Goal: Register for event/course

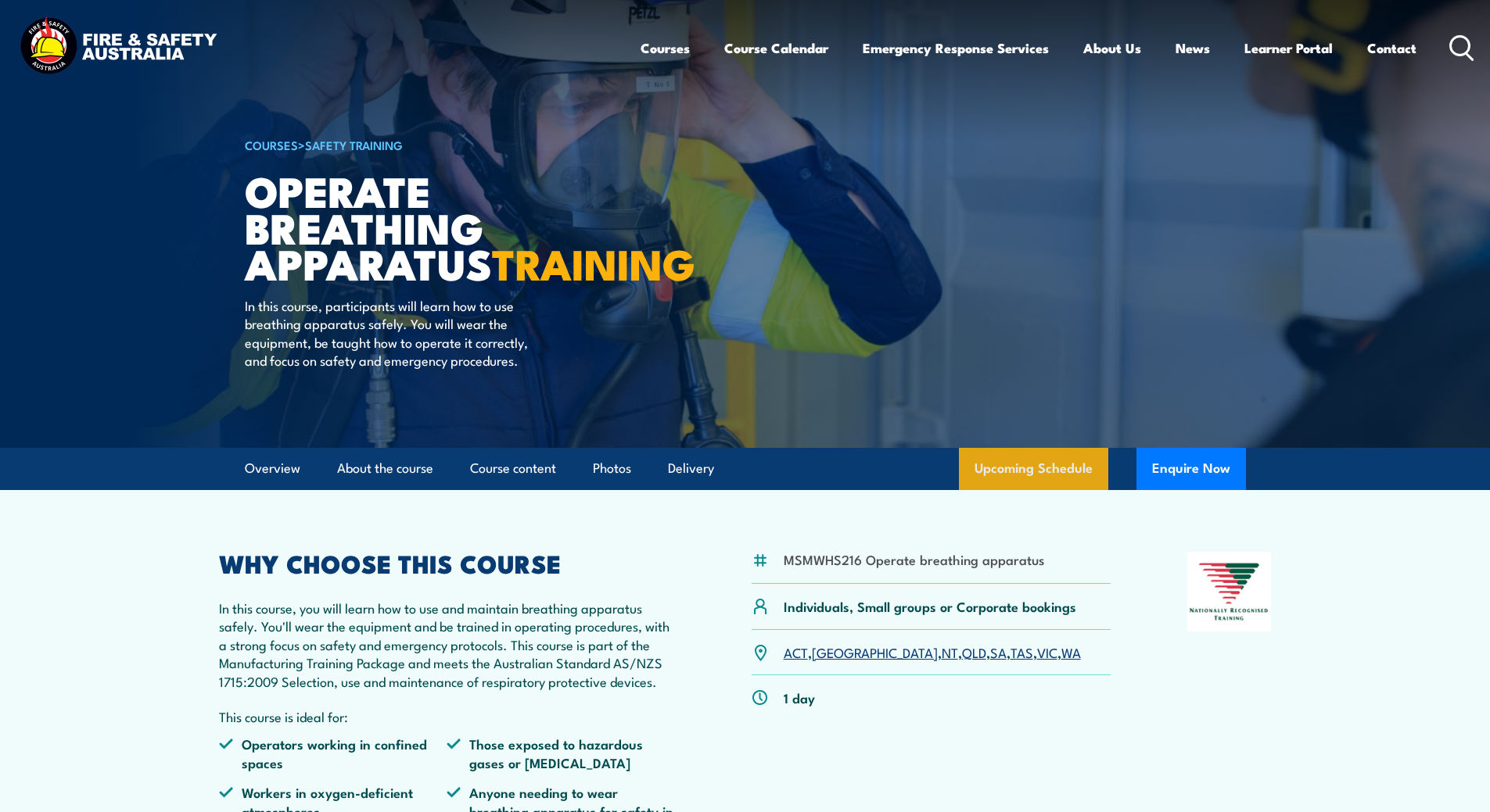
click at [1065, 490] on link "Upcoming Schedule" at bounding box center [1033, 468] width 149 height 42
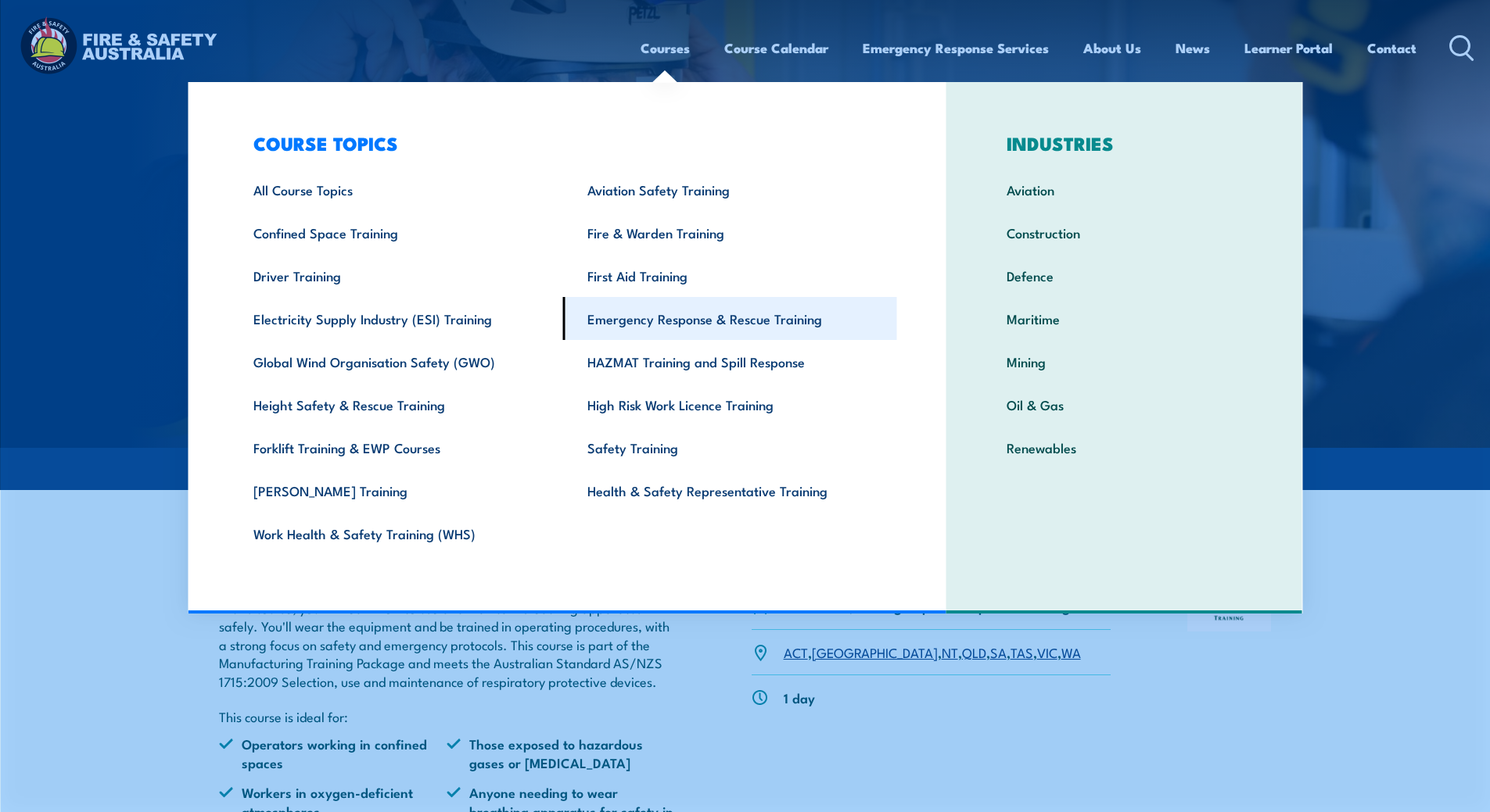
click at [685, 312] on link "Emergency Response & Rescue Training" at bounding box center [730, 319] width 334 height 43
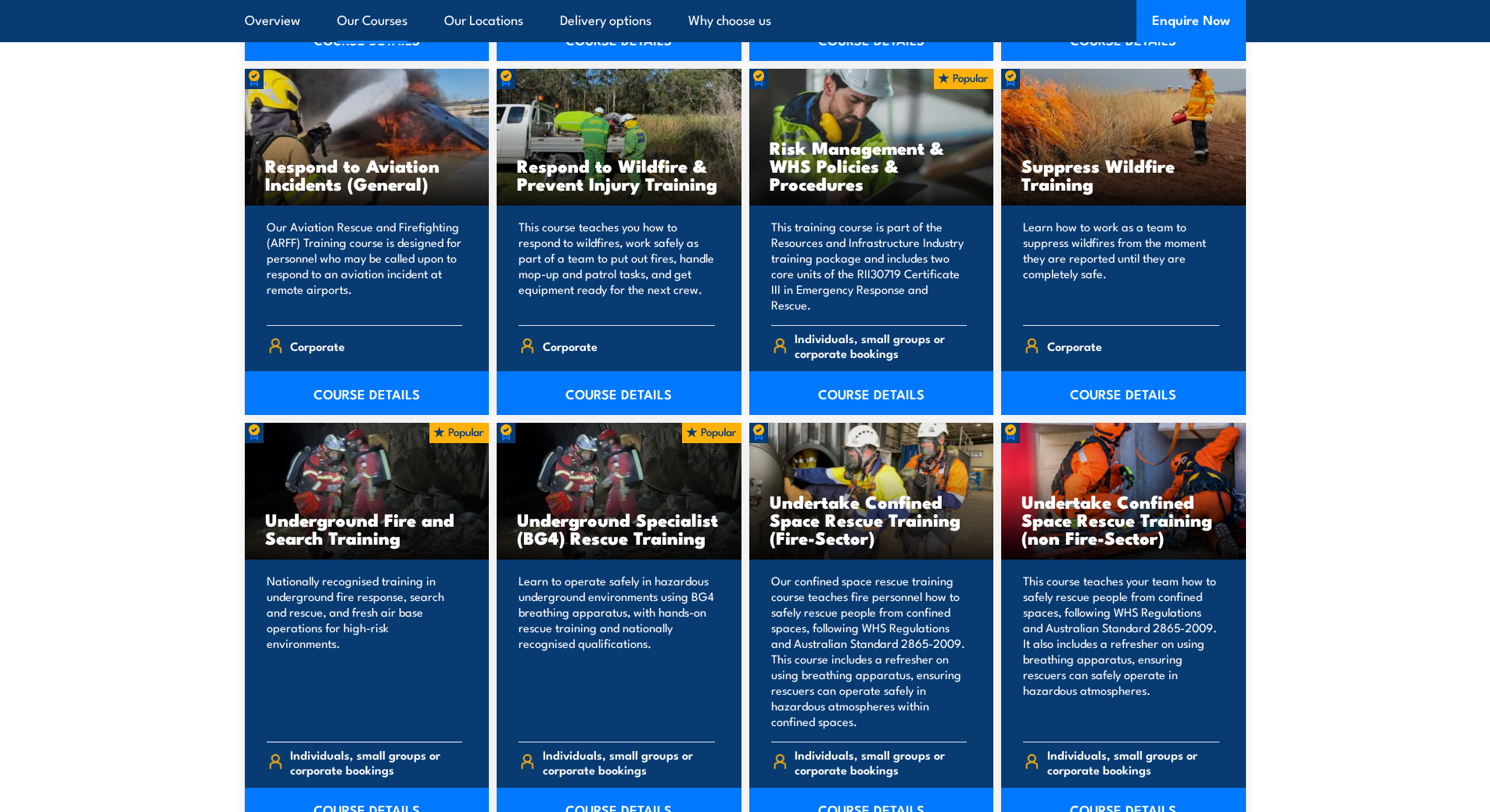
scroll to position [2502, 0]
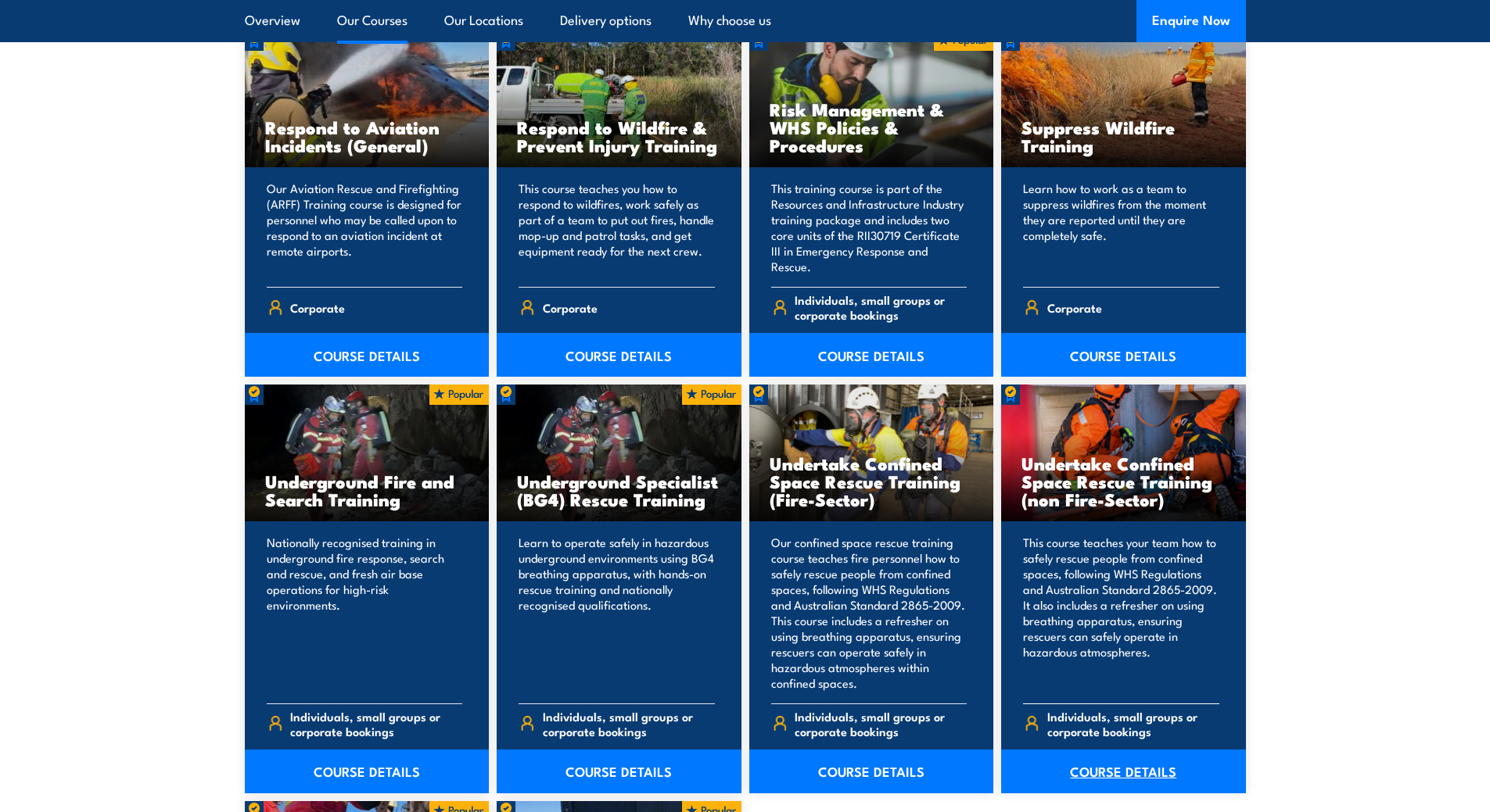
click at [1121, 779] on link "COURSE DETAILS" at bounding box center [1124, 771] width 245 height 43
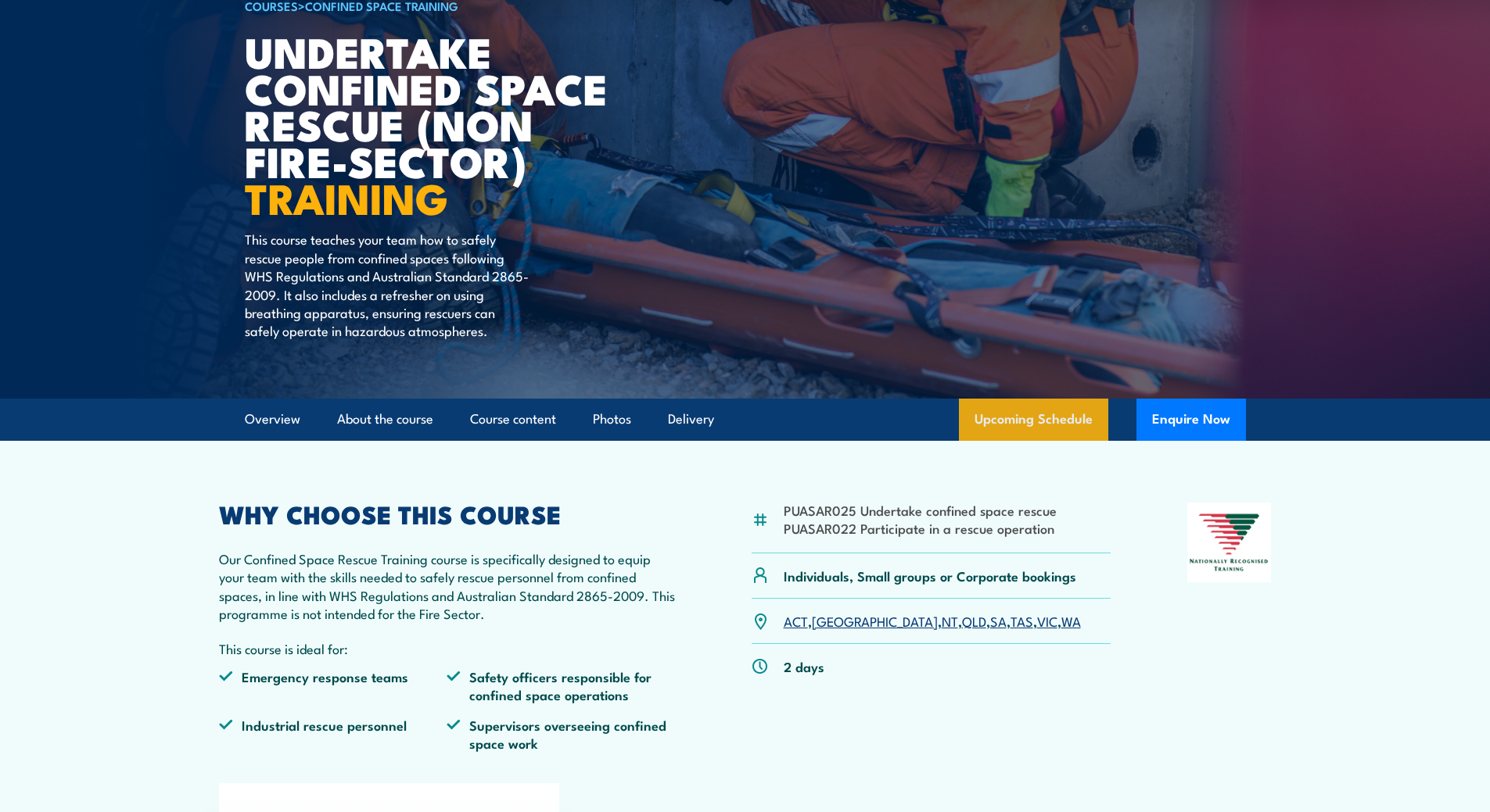
scroll to position [156, 0]
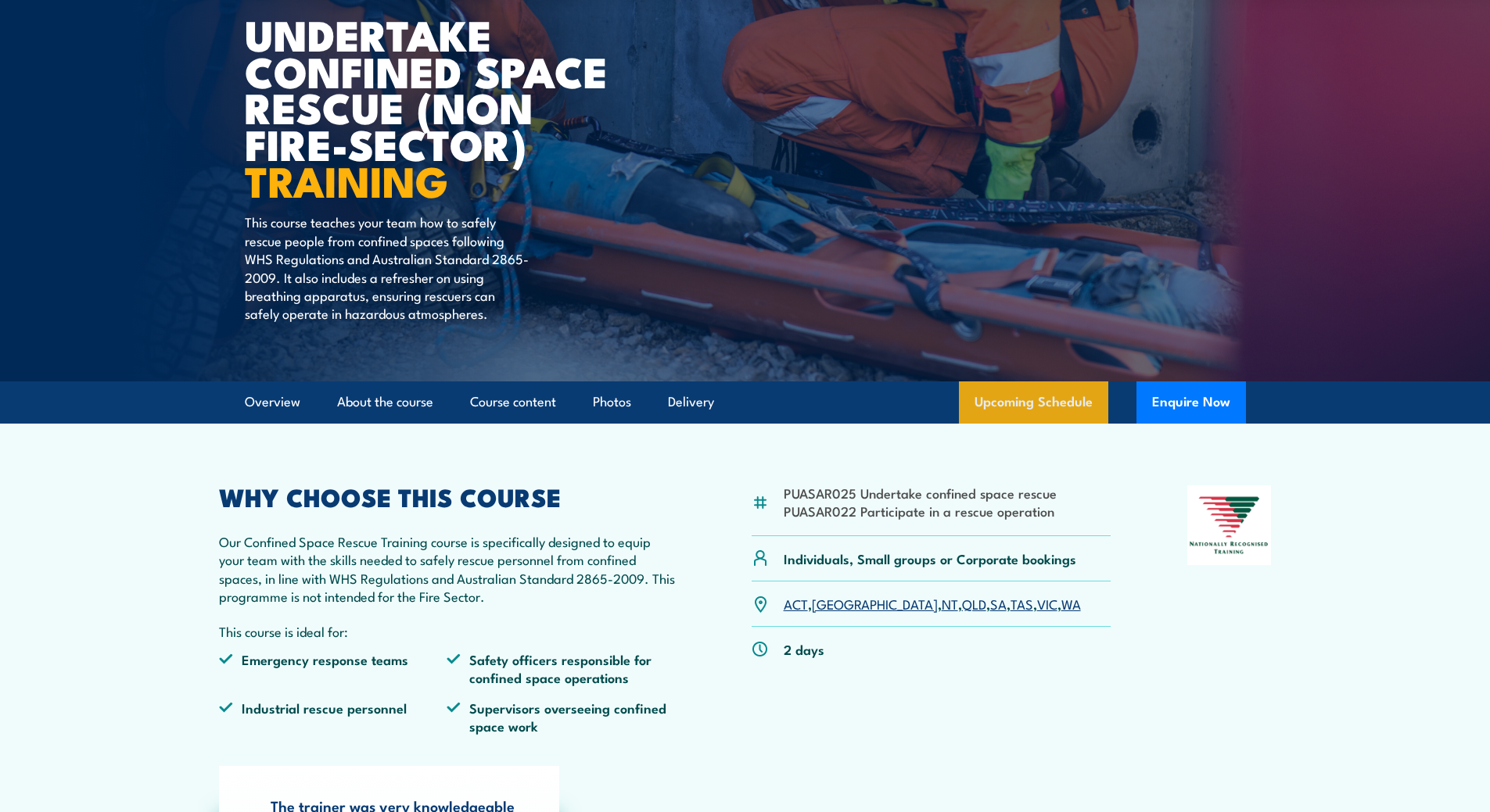
click at [1054, 392] on link "Upcoming Schedule" at bounding box center [1033, 402] width 149 height 42
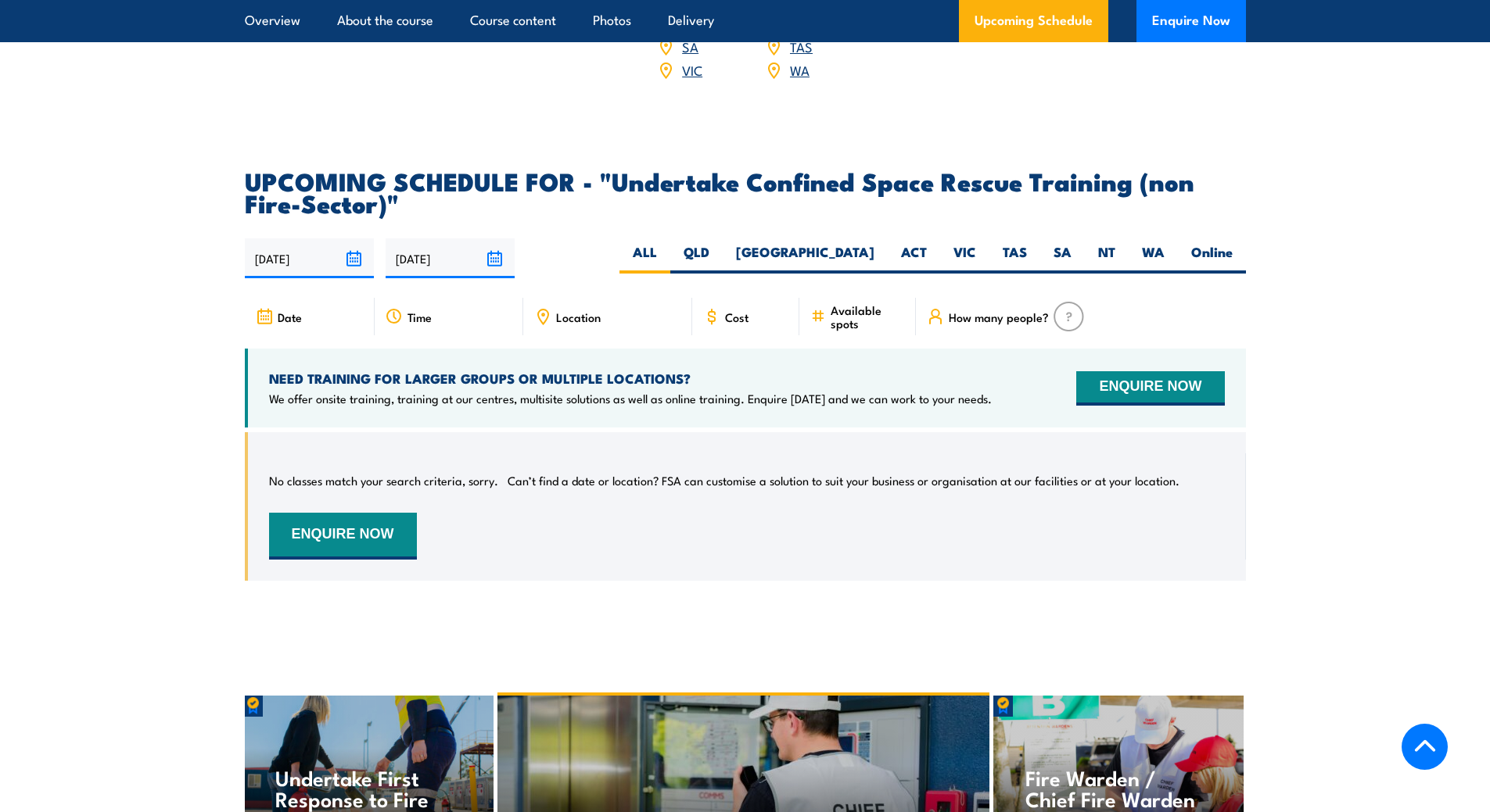
scroll to position [2663, 0]
